Goal: Check status: Check status

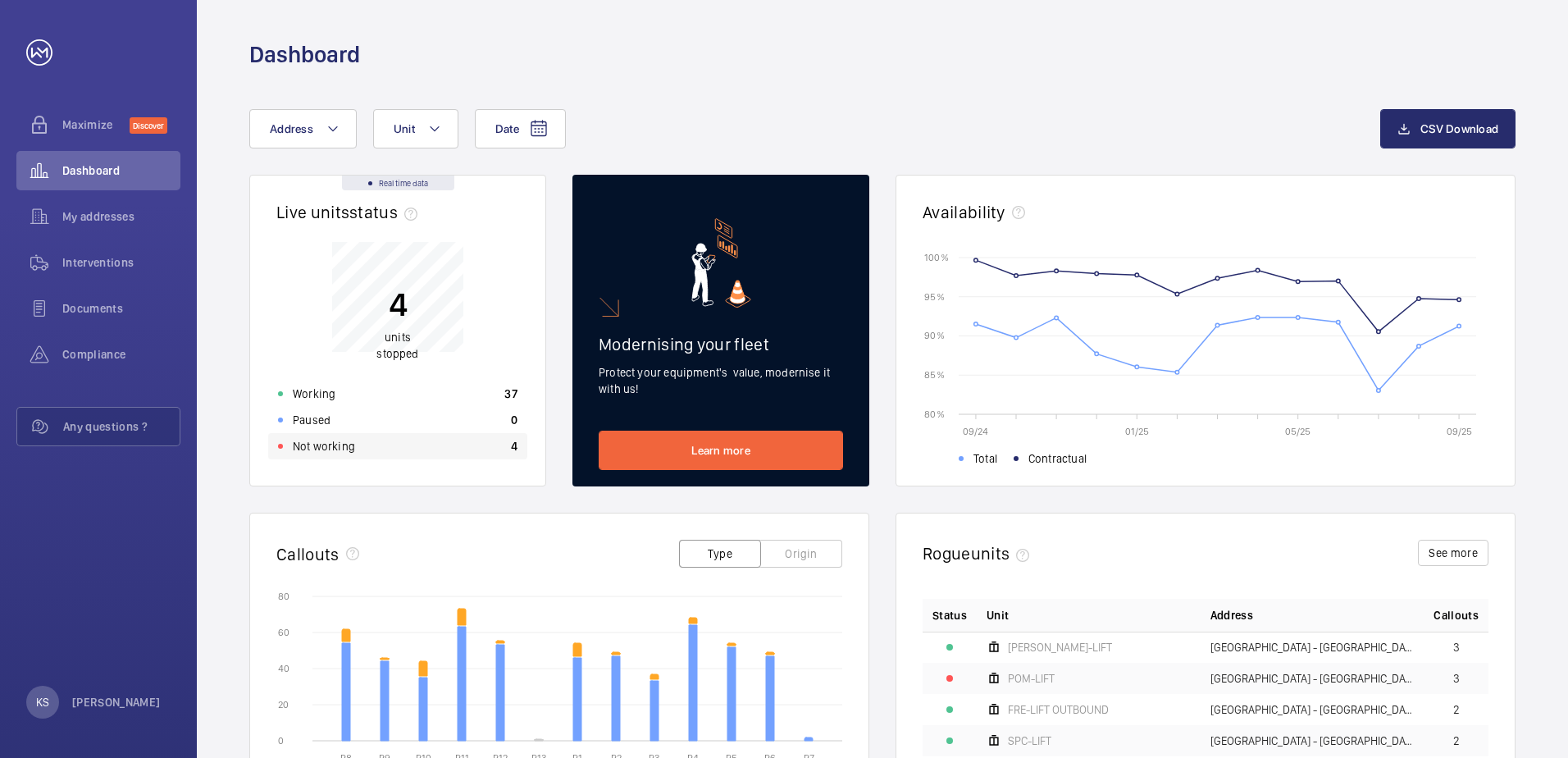
click at [334, 454] on div "Not working 4" at bounding box center [397, 446] width 259 height 26
click at [377, 435] on div "Not working 4" at bounding box center [397, 446] width 259 height 26
click at [364, 454] on div "Not working 4" at bounding box center [397, 446] width 259 height 26
